Goal: Task Accomplishment & Management: Use online tool/utility

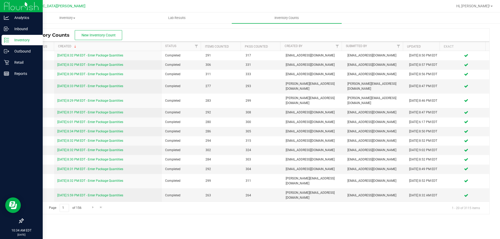
click at [14, 41] on p "Inventory" at bounding box center [24, 40] width 31 height 6
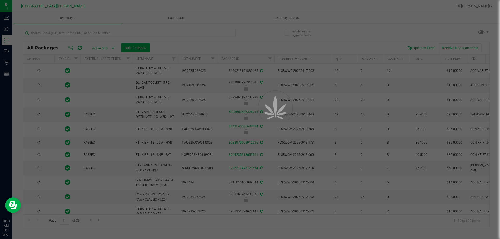
click at [89, 35] on div at bounding box center [250, 119] width 500 height 239
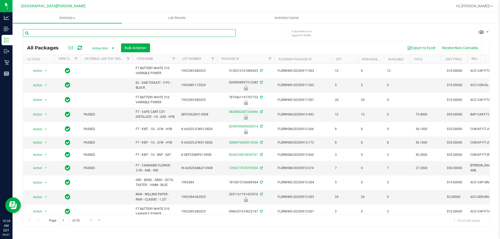
click at [89, 35] on input "text" at bounding box center [129, 33] width 213 height 8
type input "6592993703996412"
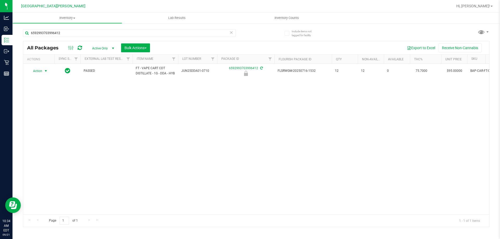
click at [38, 73] on span "Action" at bounding box center [35, 70] width 14 height 7
click at [47, 131] on li "Unlock package" at bounding box center [45, 135] width 33 height 8
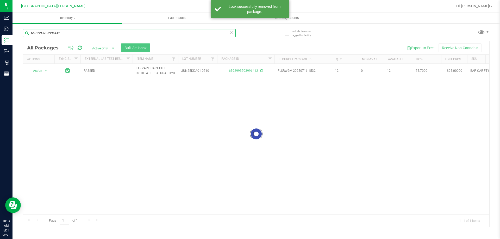
click at [79, 33] on input "6592993703996412" at bounding box center [129, 33] width 213 height 8
type input "6843638327098029"
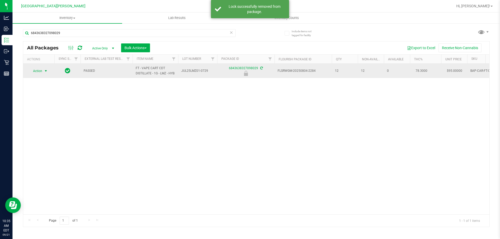
click at [40, 75] on span "Action" at bounding box center [35, 70] width 14 height 7
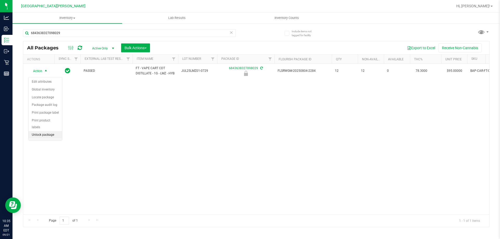
click at [48, 131] on li "Unlock package" at bounding box center [45, 135] width 33 height 8
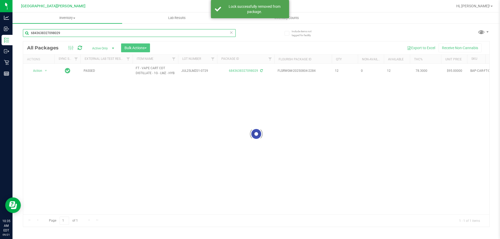
click at [62, 33] on input "6843638327098029" at bounding box center [129, 33] width 213 height 8
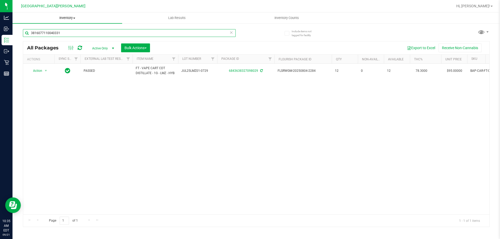
type input "3816077110040331"
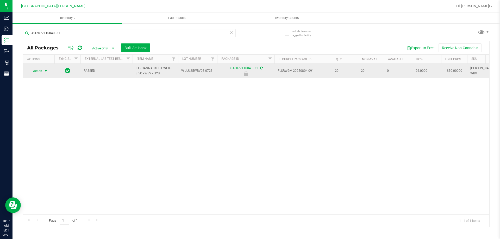
click at [39, 72] on span "Action" at bounding box center [35, 70] width 14 height 7
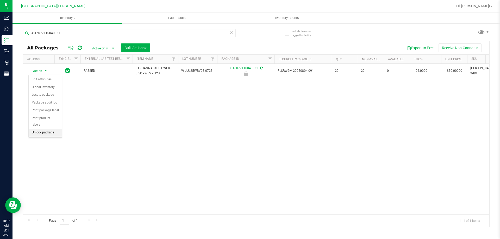
click at [48, 129] on li "Unlock package" at bounding box center [45, 133] width 33 height 8
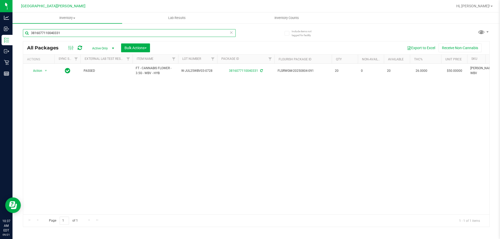
click at [79, 34] on input "3816077110040331" at bounding box center [129, 33] width 213 height 8
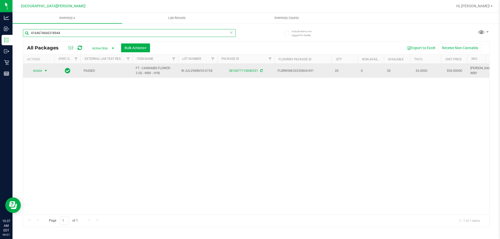
type input "4164674666318944"
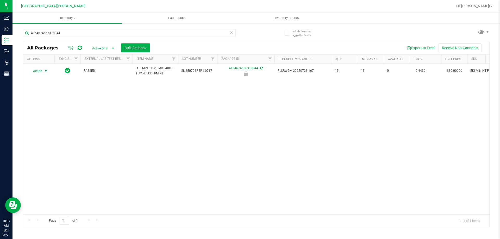
click at [41, 70] on div "Action Action Edit attributes Global inventory Locate package Package audit log…" at bounding box center [38, 70] width 25 height 7
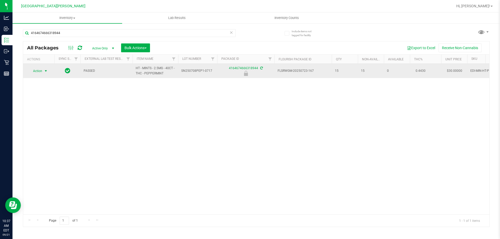
click at [46, 74] on span "select" at bounding box center [46, 70] width 7 height 7
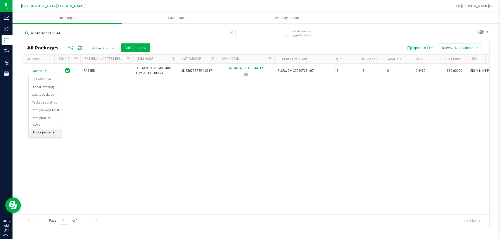
click at [47, 129] on li "Unlock package" at bounding box center [45, 133] width 33 height 8
